Goal: Information Seeking & Learning: Find specific page/section

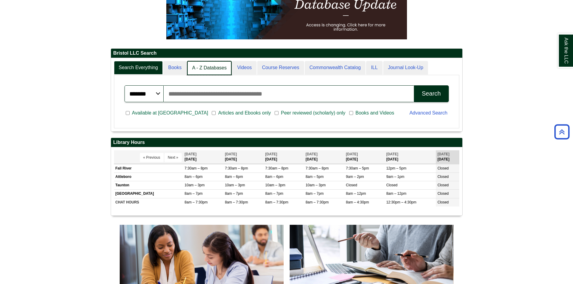
scroll to position [3, 3]
click at [211, 72] on link "A - Z Databases" at bounding box center [209, 68] width 45 height 14
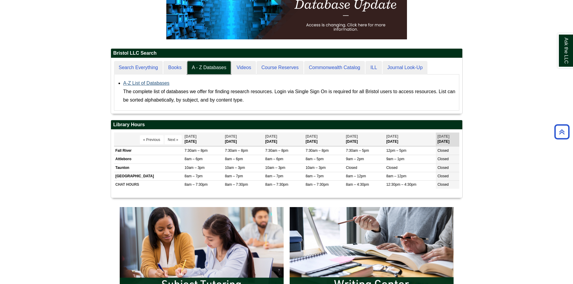
scroll to position [56, 351]
click at [153, 83] on link "A-Z List of Databases" at bounding box center [146, 83] width 46 height 5
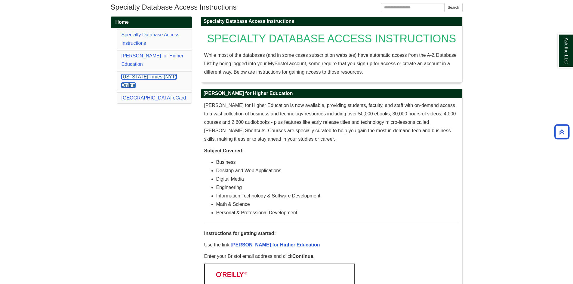
click at [149, 74] on link "[US_STATE] Times (NYT) Online" at bounding box center [149, 81] width 55 height 14
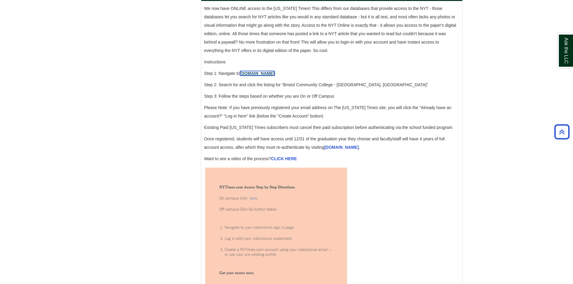
click at [256, 76] on link "[DOMAIN_NAME]" at bounding box center [257, 73] width 35 height 5
